Goal: Navigation & Orientation: Find specific page/section

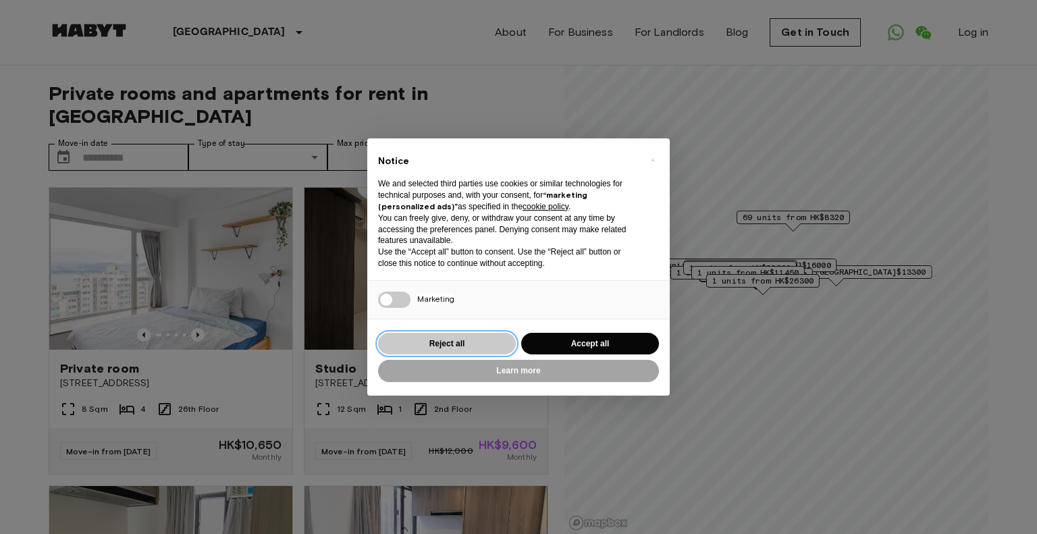
click at [459, 348] on button "Reject all" at bounding box center [447, 344] width 138 height 22
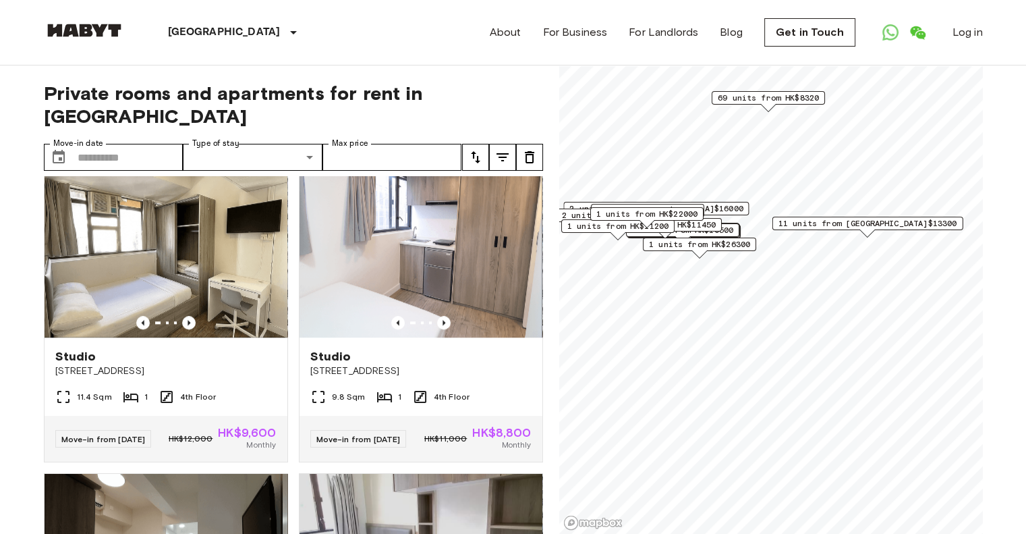
scroll to position [1215, 0]
